Goal: Find specific page/section: Find specific page/section

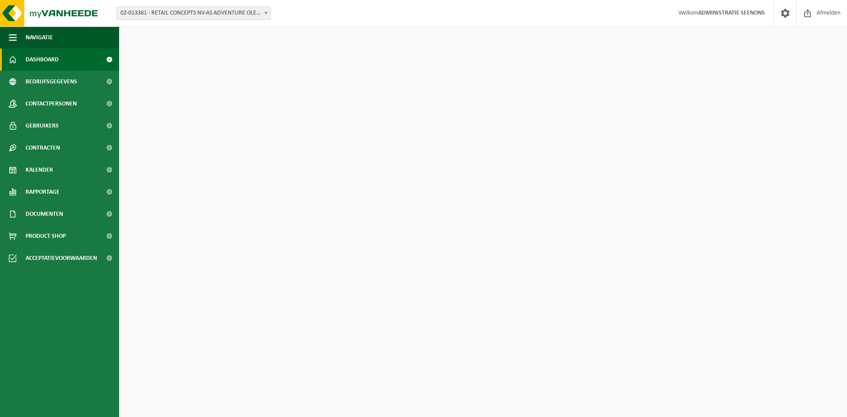
click at [238, 9] on span "02-013361 - RETAIL CONCEPTS NV-AS ADVENTURE OLEN - OLEN" at bounding box center [194, 13] width 154 height 12
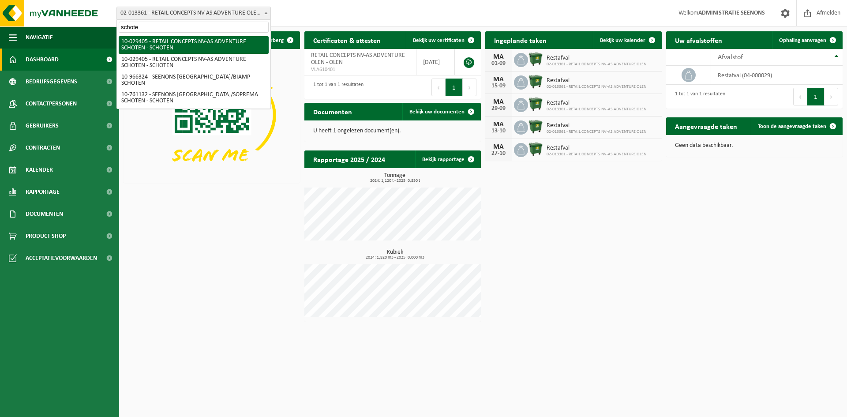
type input "schoten"
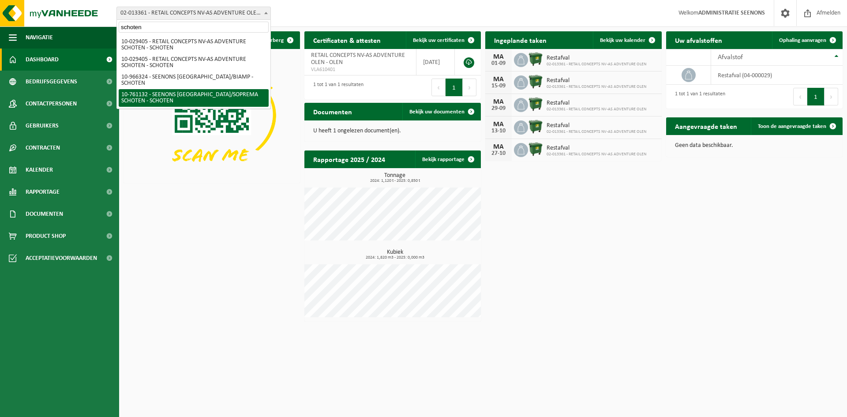
select select "39387"
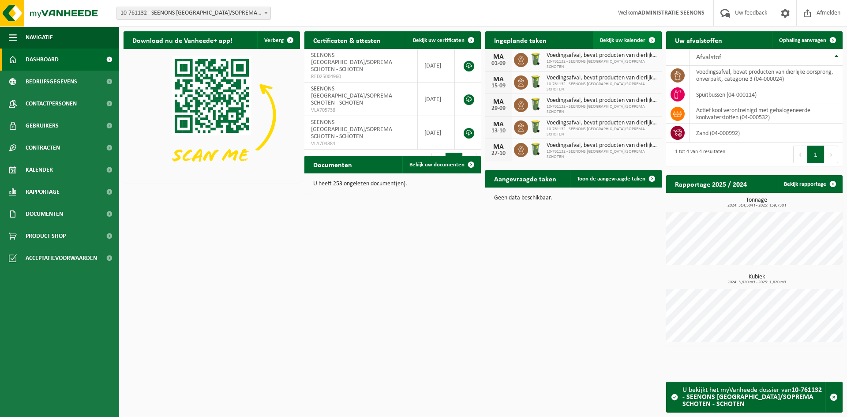
click at [615, 43] on span "Bekijk uw kalender" at bounding box center [622, 40] width 45 height 6
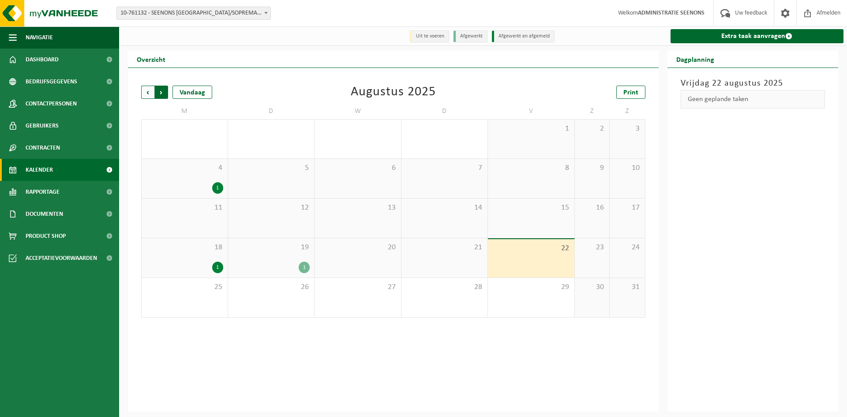
click at [146, 94] on span "Vorige" at bounding box center [147, 92] width 13 height 13
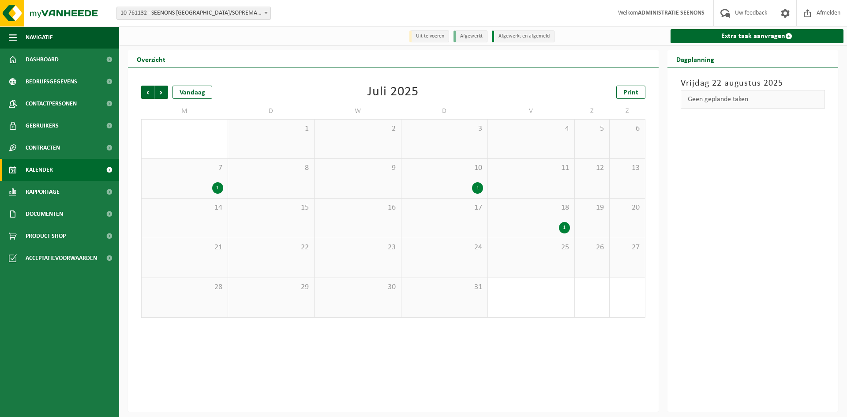
click at [374, 144] on div "2" at bounding box center [358, 139] width 86 height 39
click at [443, 144] on div "3" at bounding box center [444, 139] width 86 height 39
click at [198, 183] on div "1" at bounding box center [184, 187] width 77 height 11
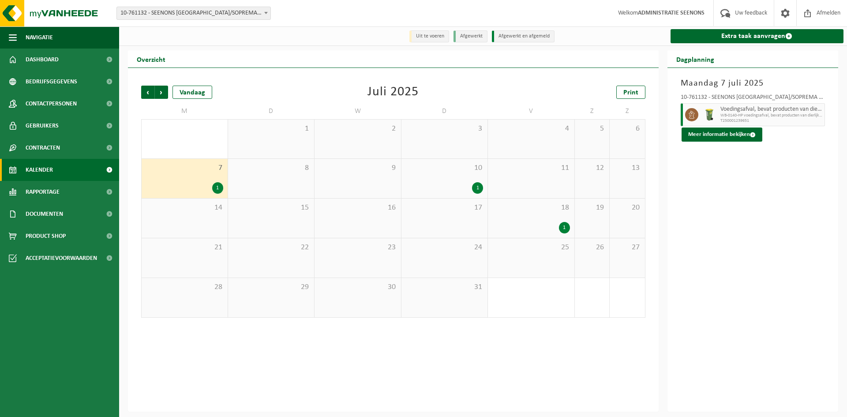
click at [459, 184] on div "1" at bounding box center [445, 187] width 78 height 11
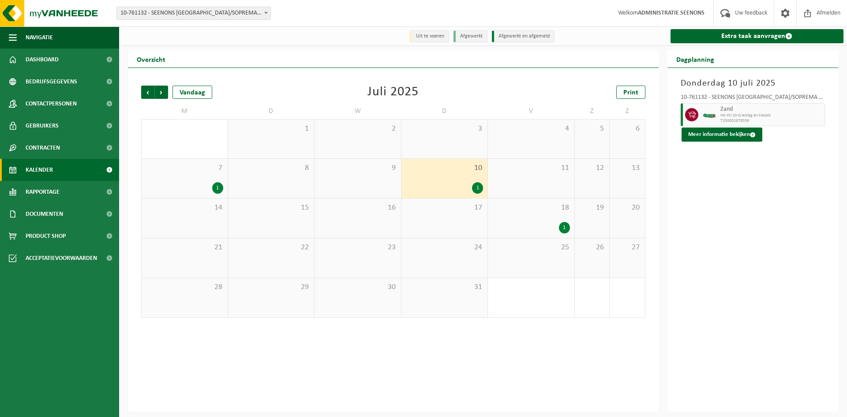
click at [528, 215] on div "18 1" at bounding box center [531, 218] width 86 height 39
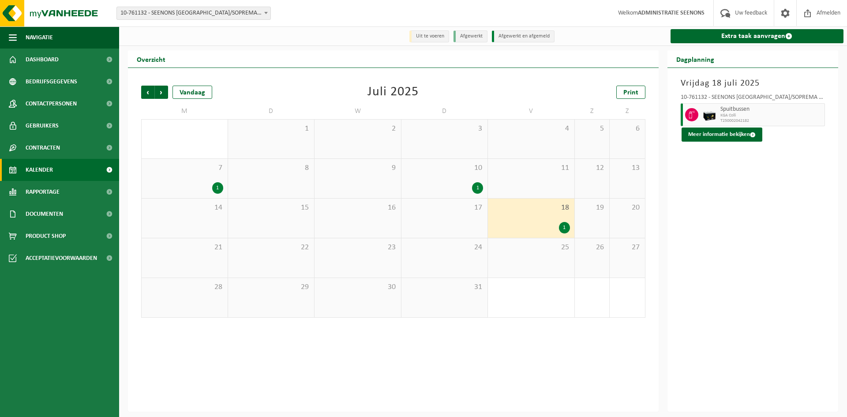
click at [384, 143] on div "2" at bounding box center [358, 139] width 86 height 39
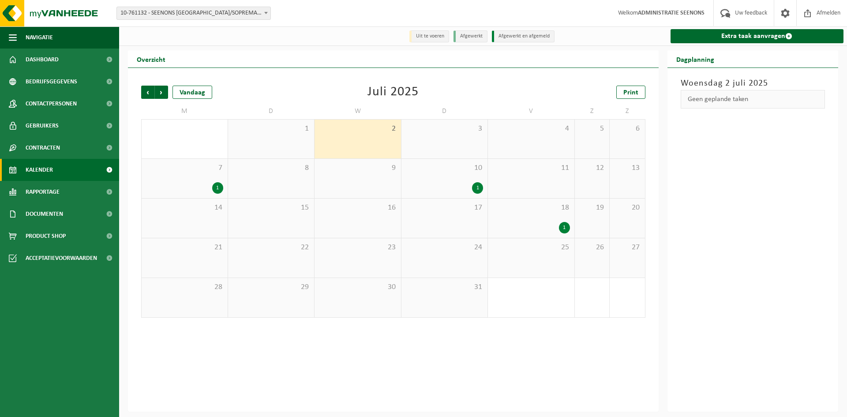
click at [240, 13] on span "10-761132 - SEENONS [GEOGRAPHIC_DATA]/SOPREMA SCHOTEN - SCHOTEN" at bounding box center [194, 13] width 154 height 12
type input "roman"
select select "624"
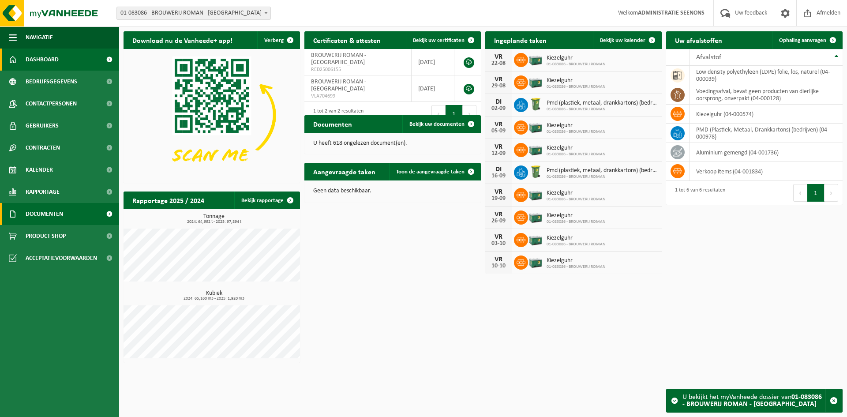
click at [78, 214] on link "Documenten" at bounding box center [59, 214] width 119 height 22
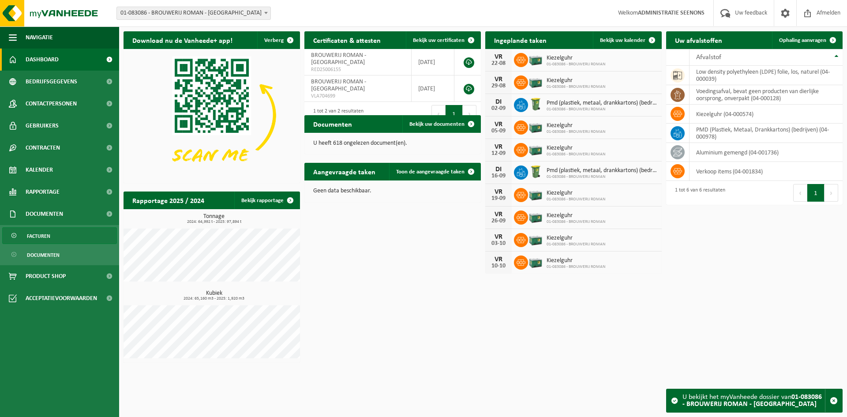
click at [76, 236] on link "Facturen" at bounding box center [59, 235] width 115 height 17
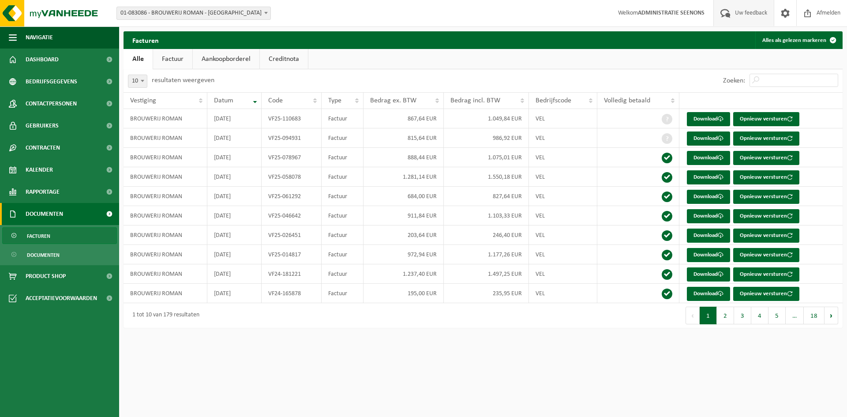
drag, startPoint x: 815, startPoint y: 14, endPoint x: 762, endPoint y: 16, distance: 52.6
click at [815, 14] on span "Afmelden" at bounding box center [828, 13] width 28 height 26
